Goal: Transaction & Acquisition: Purchase product/service

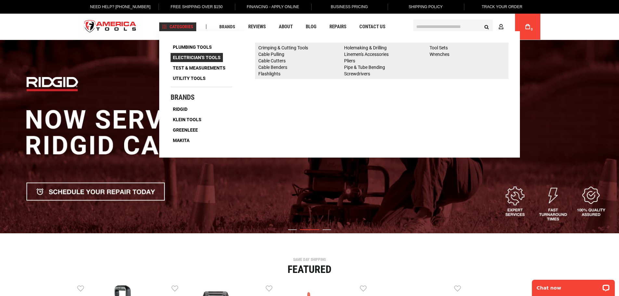
click at [195, 57] on span "Electrician's Tools" at bounding box center [197, 57] width 48 height 5
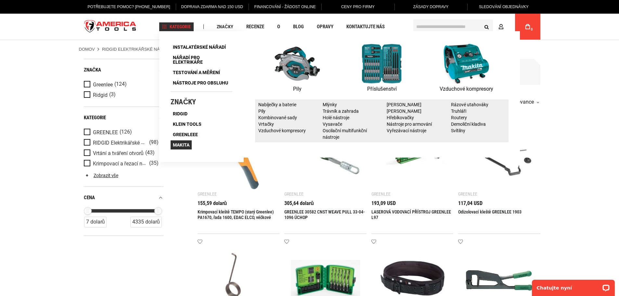
click at [187, 144] on font "Makita" at bounding box center [181, 144] width 17 height 5
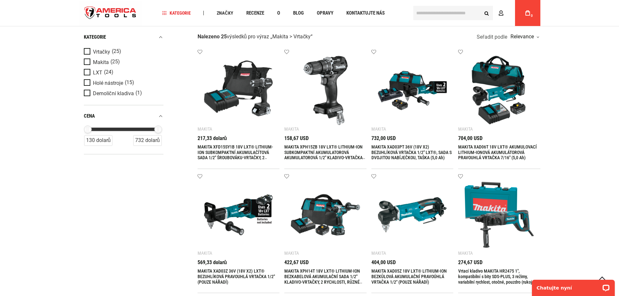
scroll to position [130, 0]
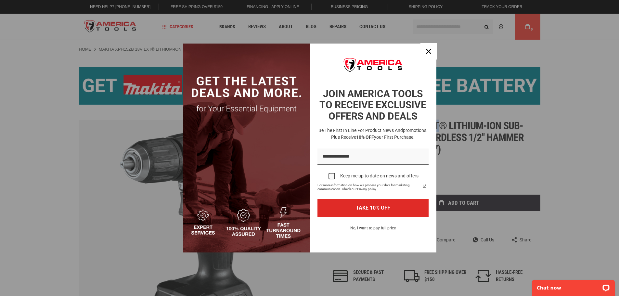
click at [432, 53] on div "Close" at bounding box center [428, 51] width 10 height 10
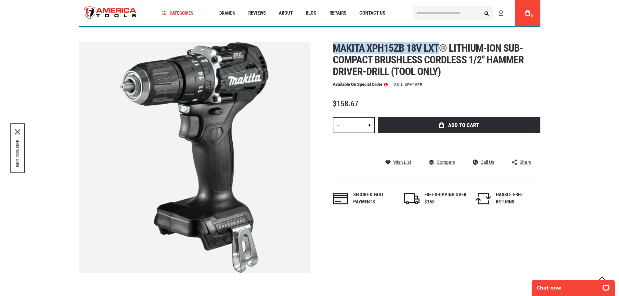
scroll to position [65, 0]
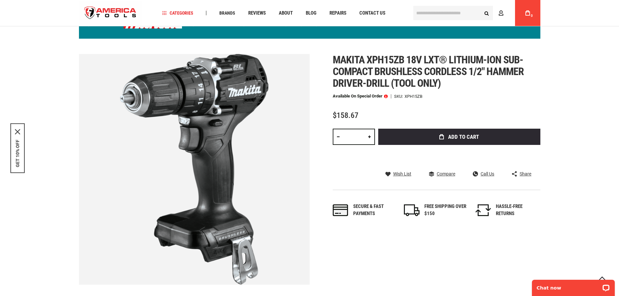
drag, startPoint x: 326, startPoint y: 60, endPoint x: 438, endPoint y: 56, distance: 112.8
click at [438, 56] on div "Skip to the end of the images gallery Skip to the beginning of the images galle…" at bounding box center [309, 169] width 461 height 231
copy span "Makita xph15zb 18v lxt"
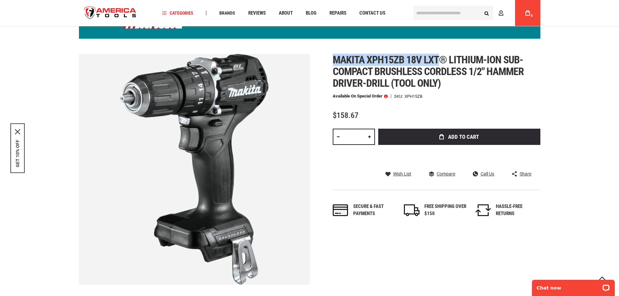
copy span "Makita xph15zb 18v lxt"
